Goal: Task Accomplishment & Management: Use online tool/utility

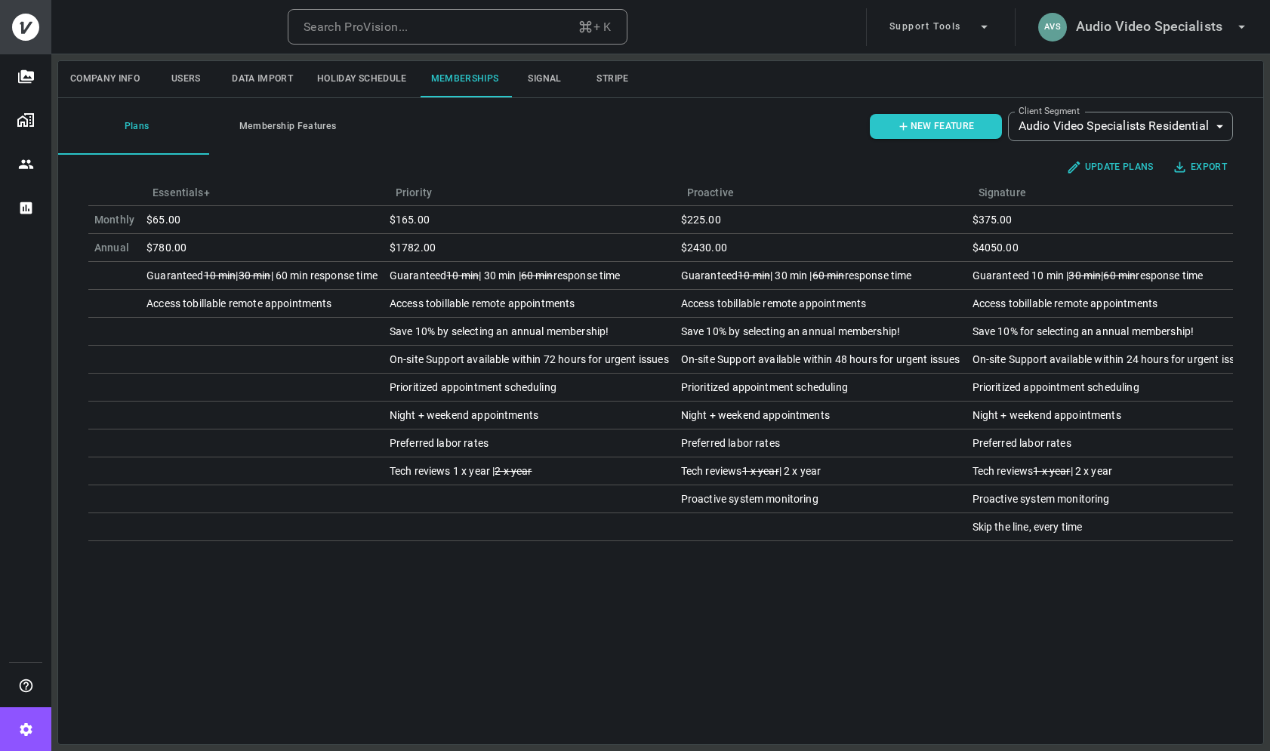
click at [32, 162] on icon "Users" at bounding box center [26, 164] width 16 height 16
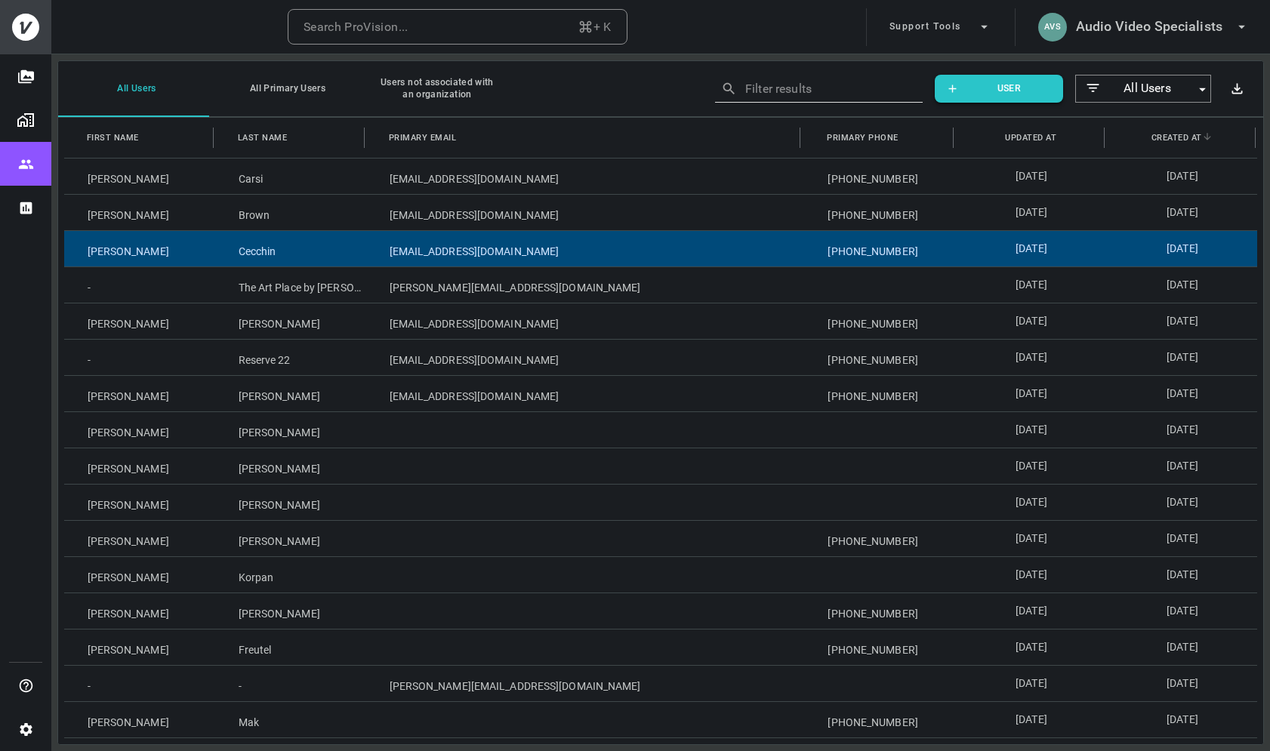
click at [460, 261] on div "[EMAIL_ADDRESS][DOMAIN_NAME]" at bounding box center [585, 248] width 439 height 35
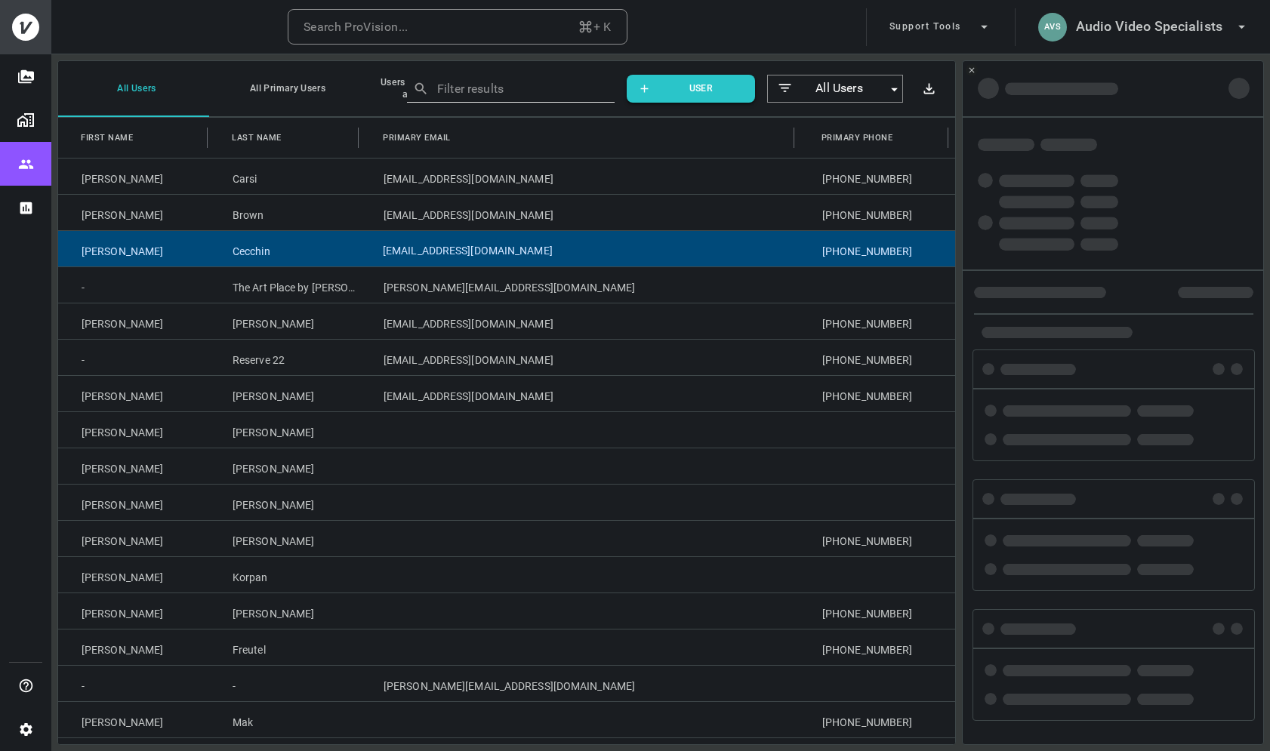
click at [460, 261] on div "[EMAIL_ADDRESS][DOMAIN_NAME]" at bounding box center [579, 248] width 439 height 35
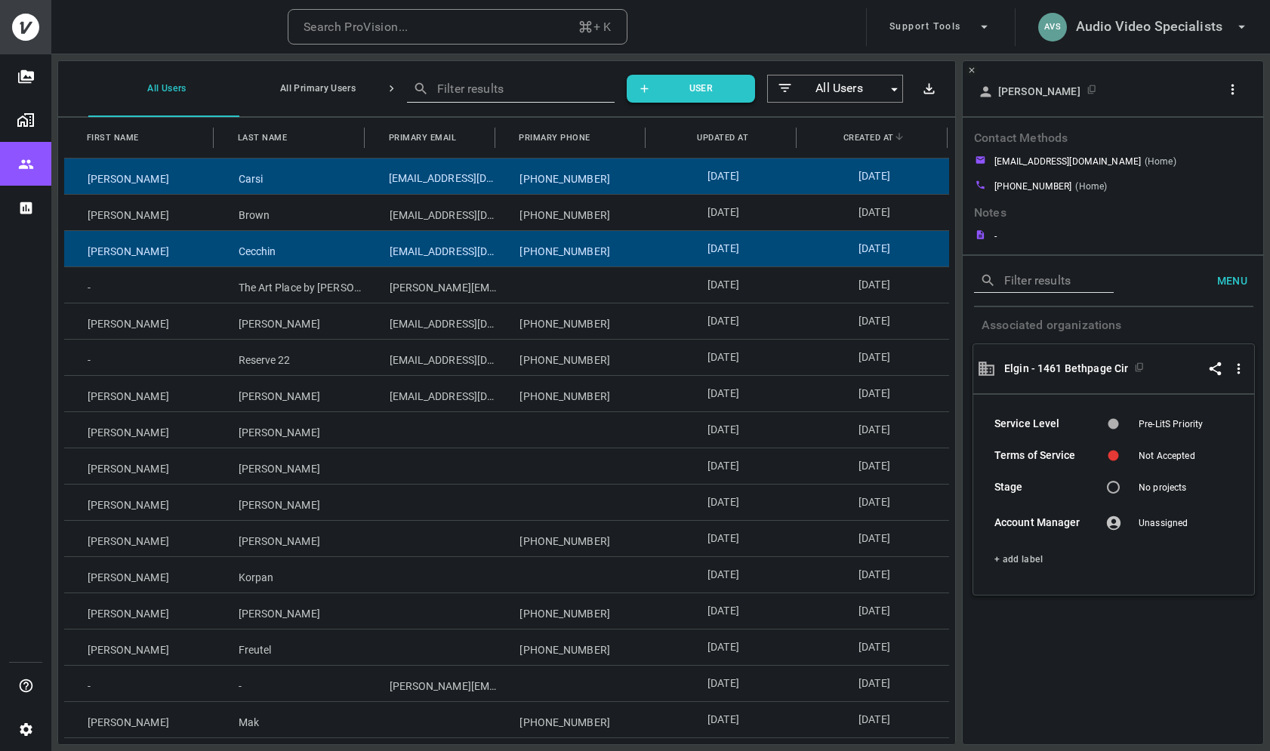
click at [433, 185] on div "[EMAIL_ADDRESS][DOMAIN_NAME]" at bounding box center [431, 176] width 131 height 35
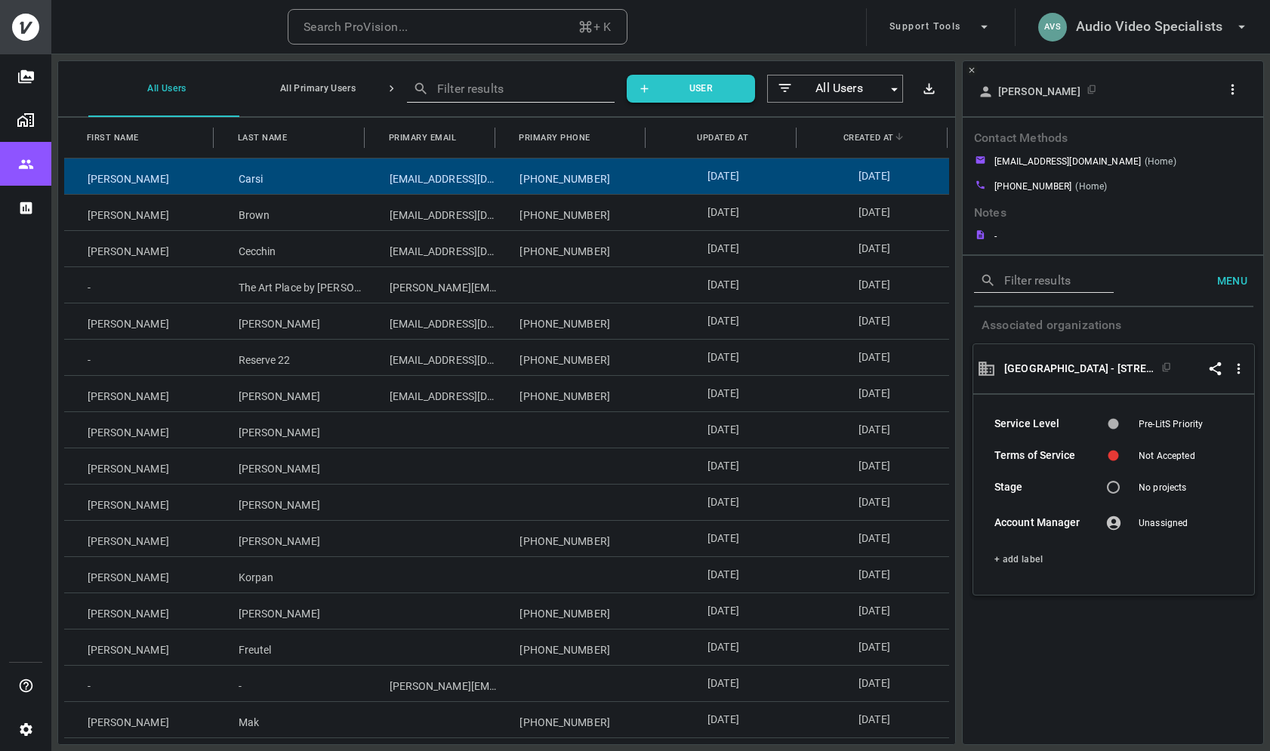
click at [1239, 90] on icon "button" at bounding box center [1232, 90] width 16 height 16
click at [1222, 141] on p "Copy Client ID" at bounding box center [1206, 144] width 75 height 18
